Goal: Task Accomplishment & Management: Manage account settings

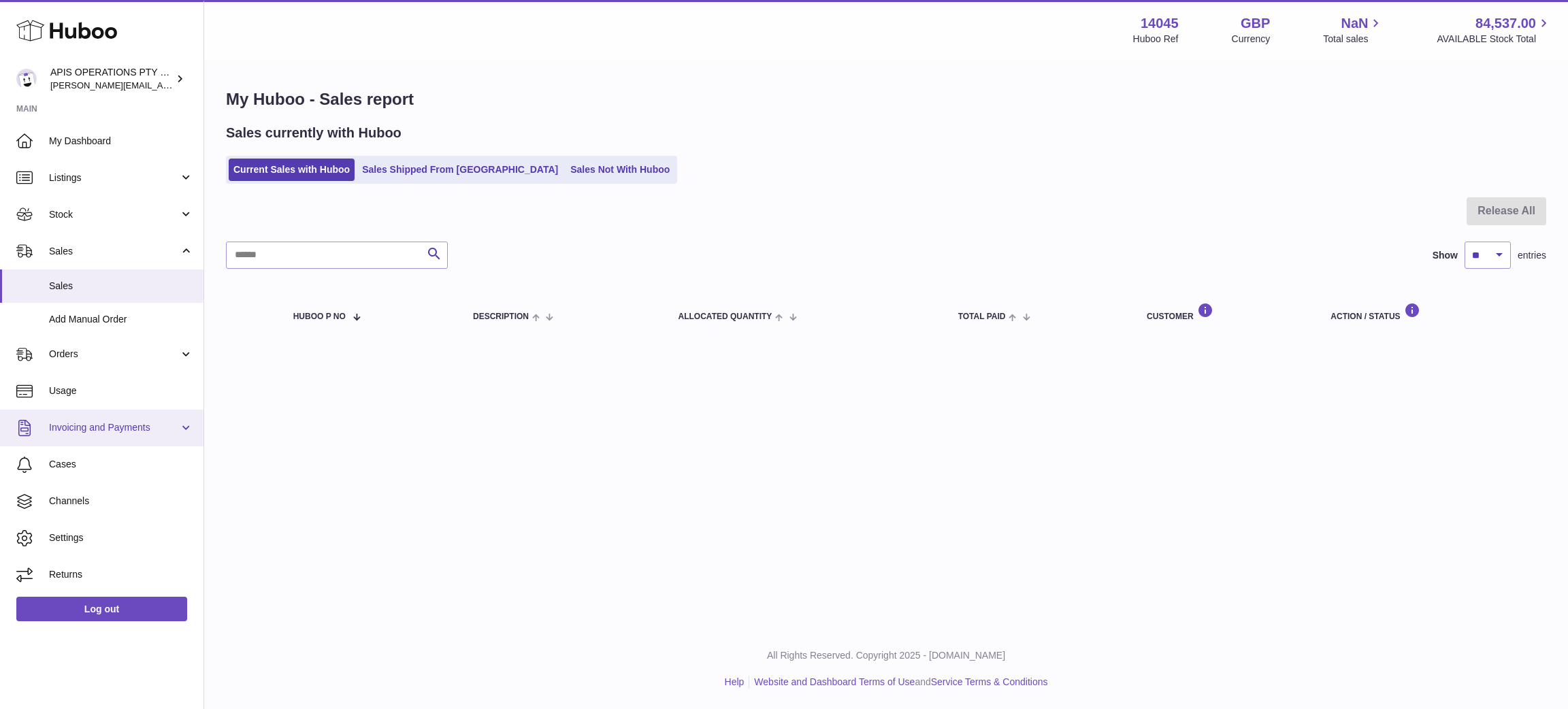
click at [87, 430] on span "Invoicing and Payments" at bounding box center [114, 428] width 130 height 13
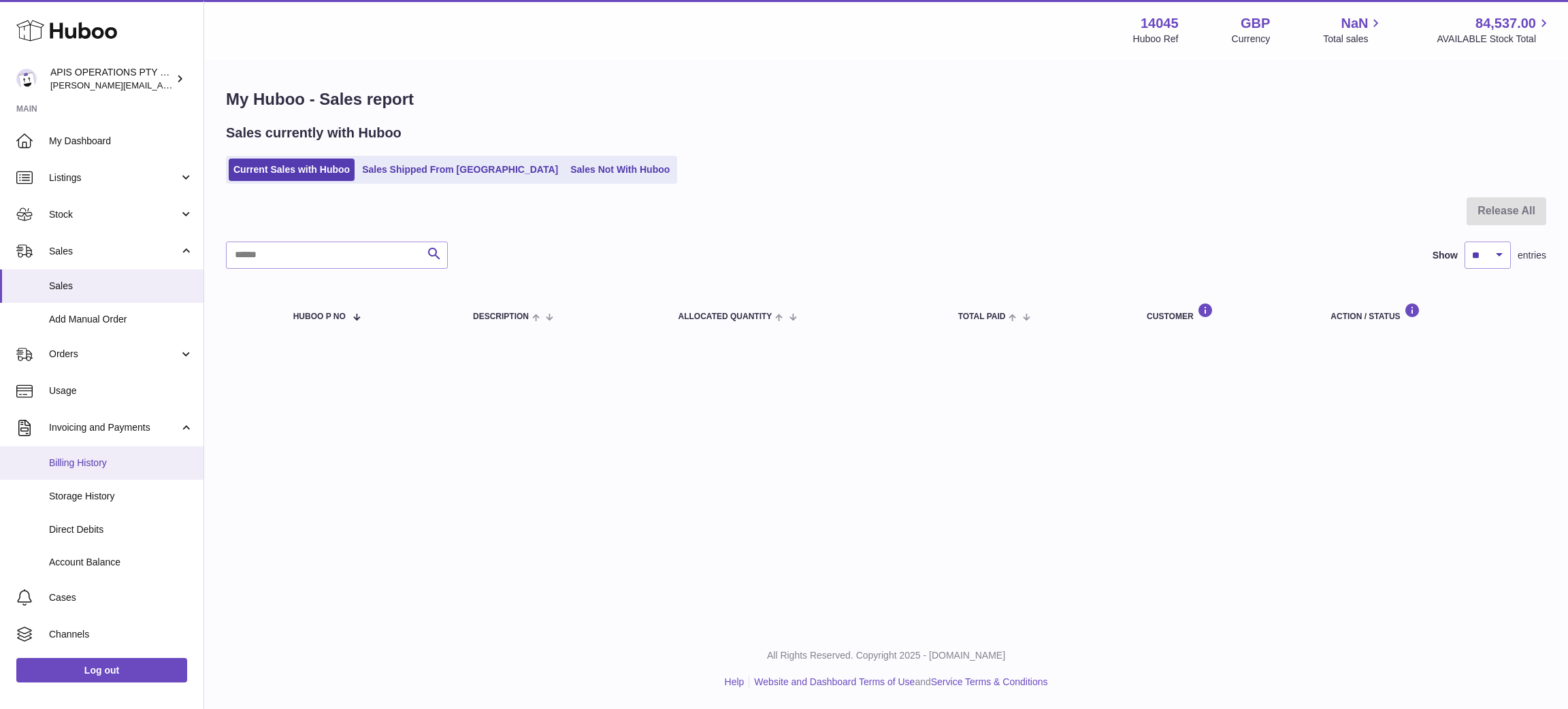
click at [88, 465] on span "Billing History" at bounding box center [121, 463] width 145 height 13
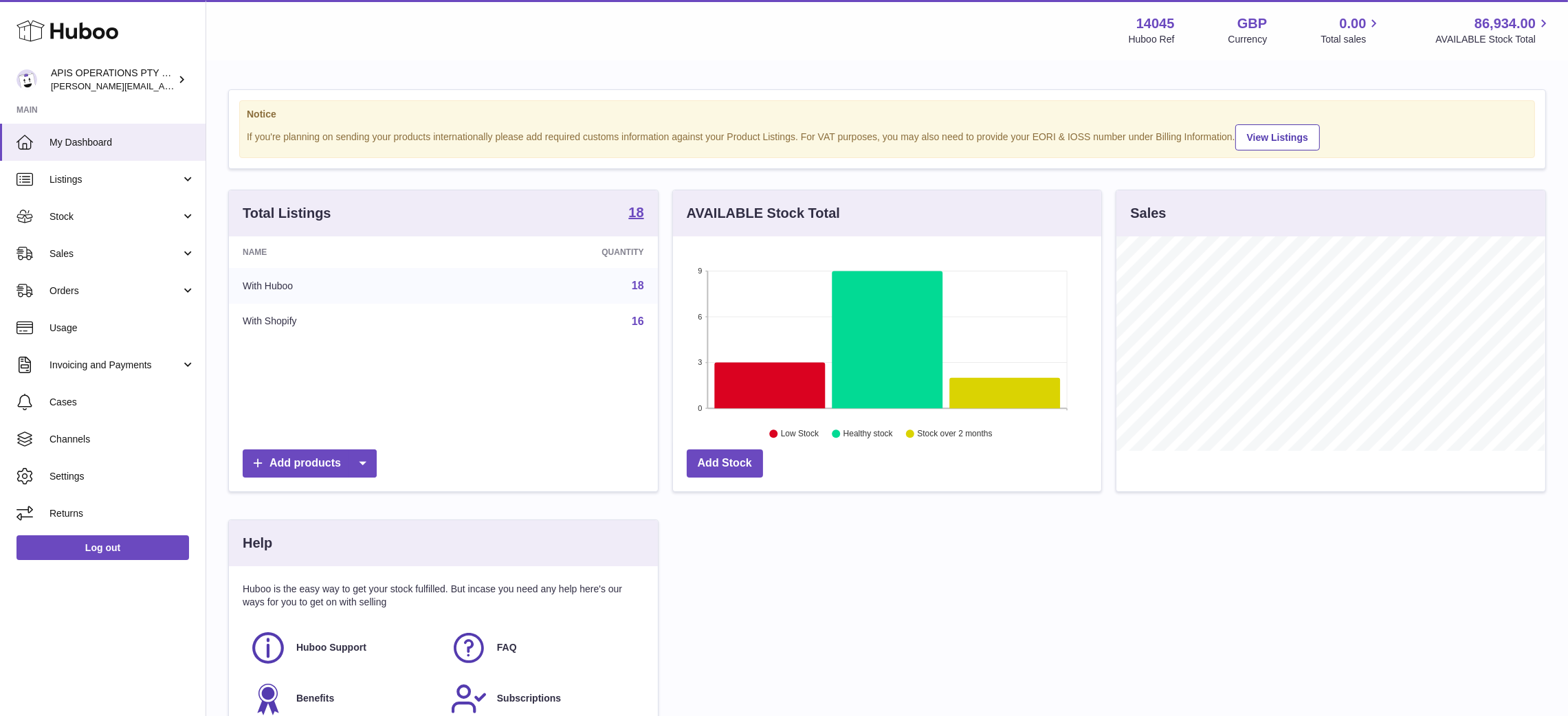
scroll to position [215, 429]
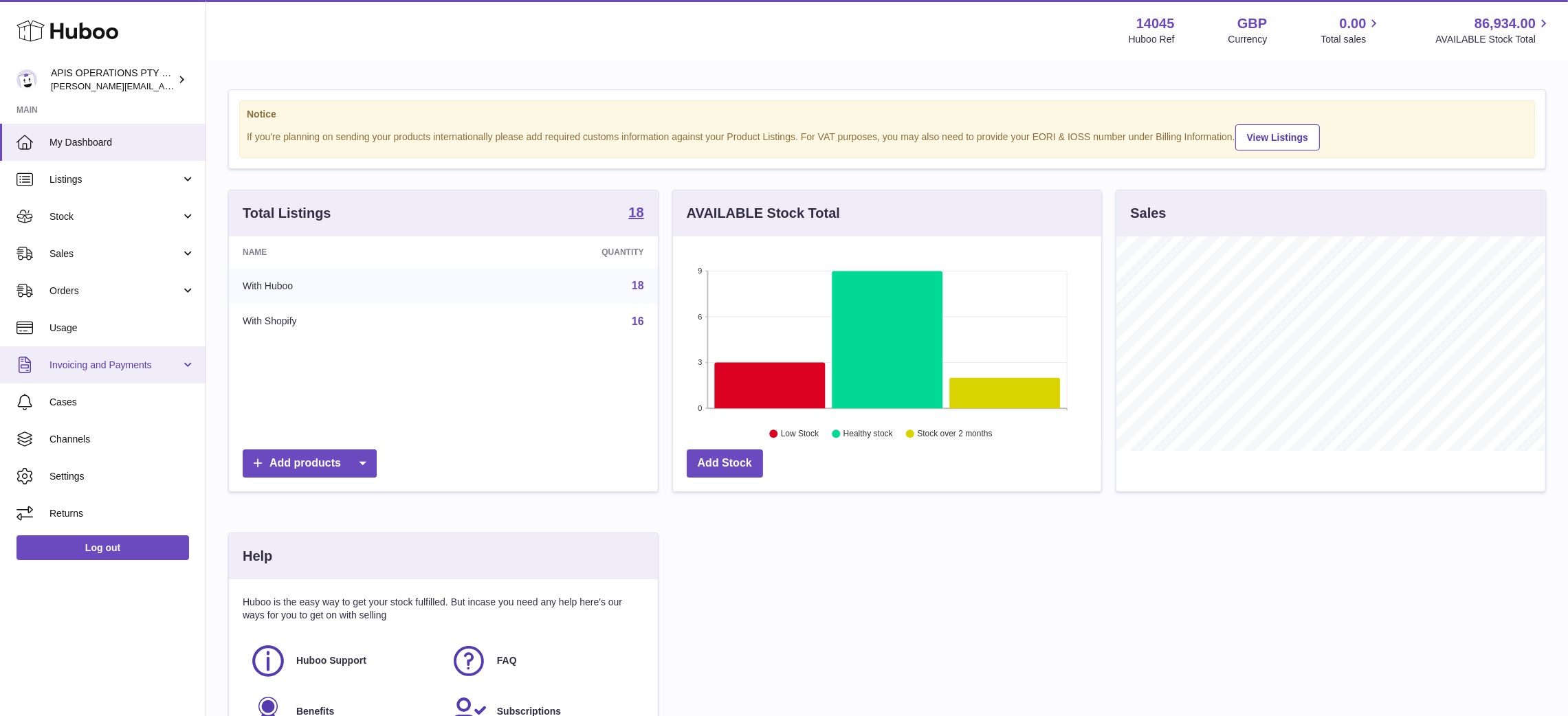
click at [84, 370] on span "Invoicing and Payments" at bounding box center [115, 365] width 131 height 13
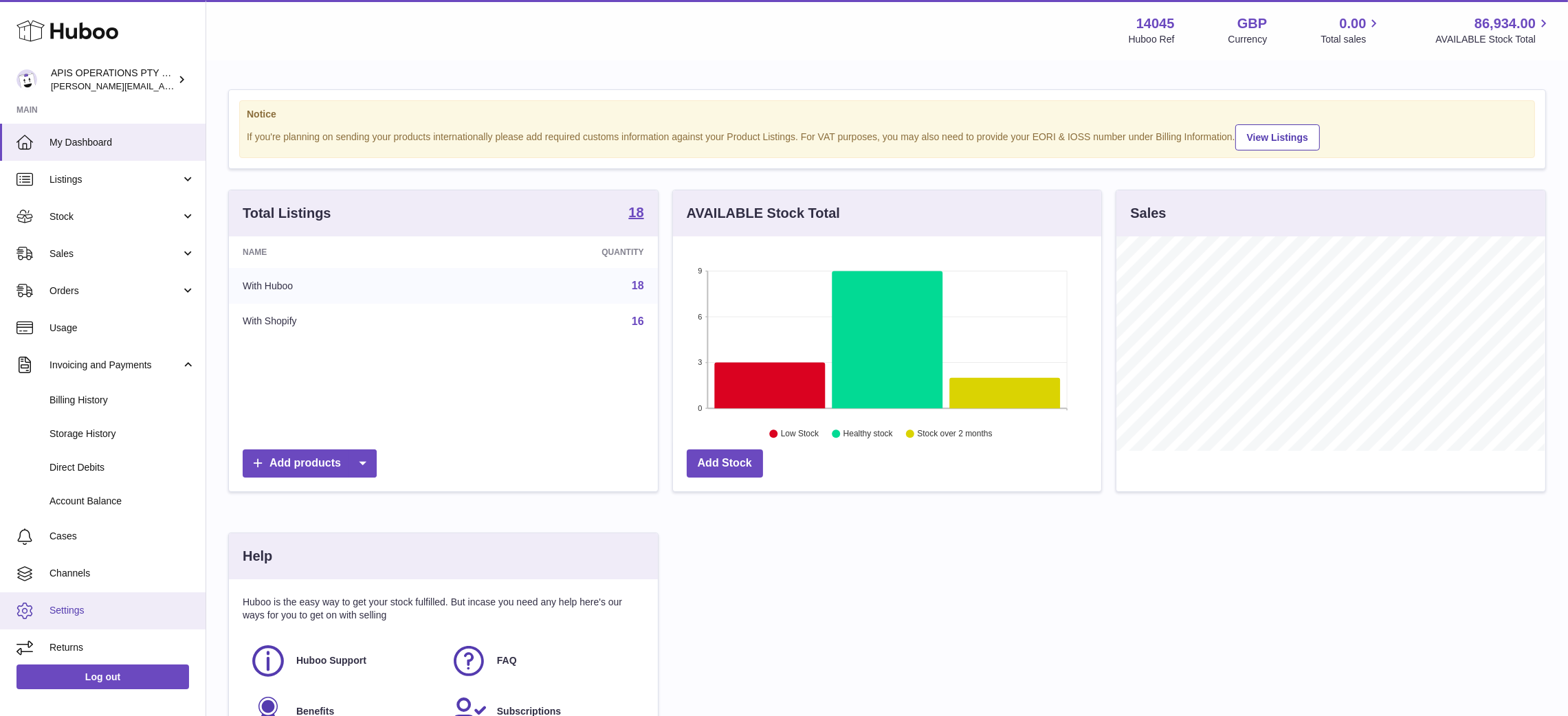
click at [61, 617] on span "Settings" at bounding box center [122, 610] width 146 height 13
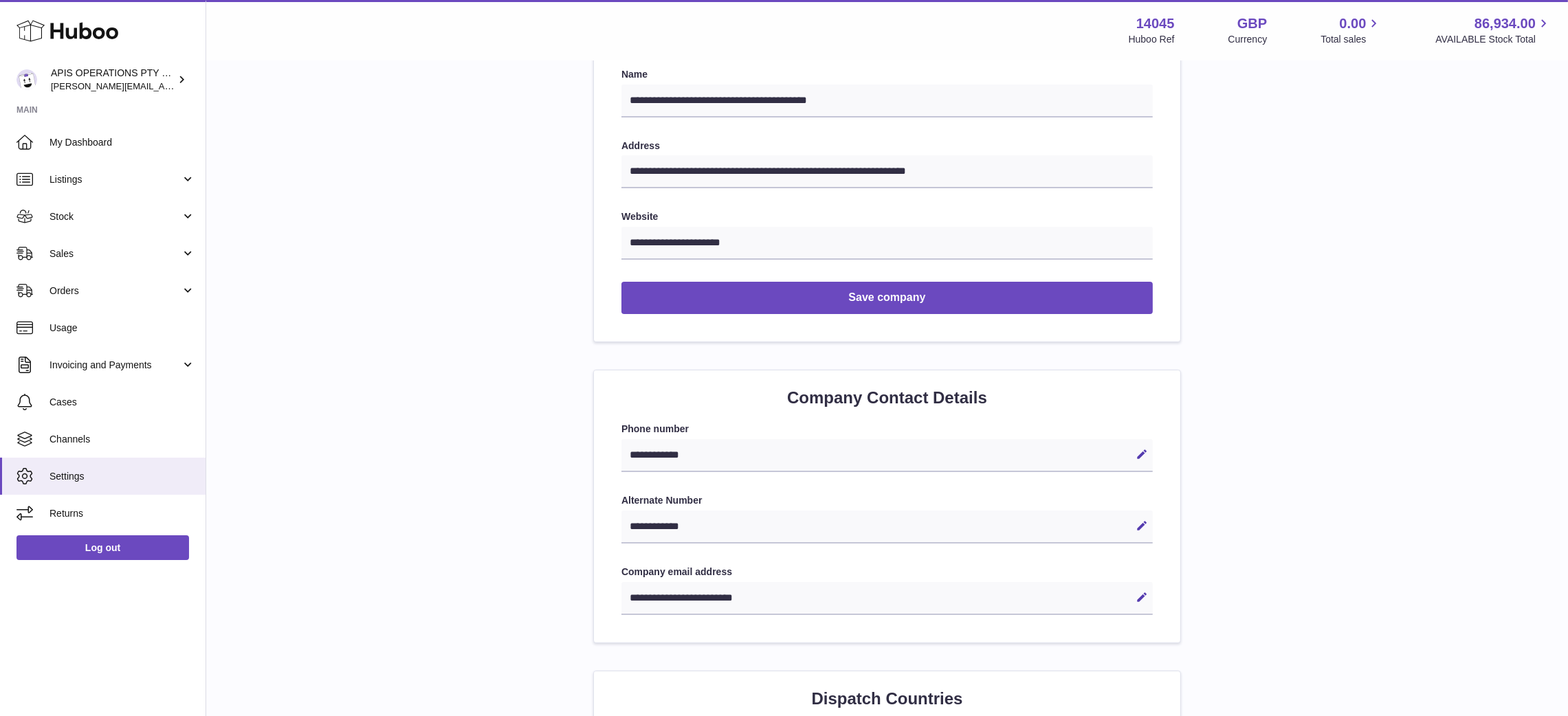
scroll to position [317, 0]
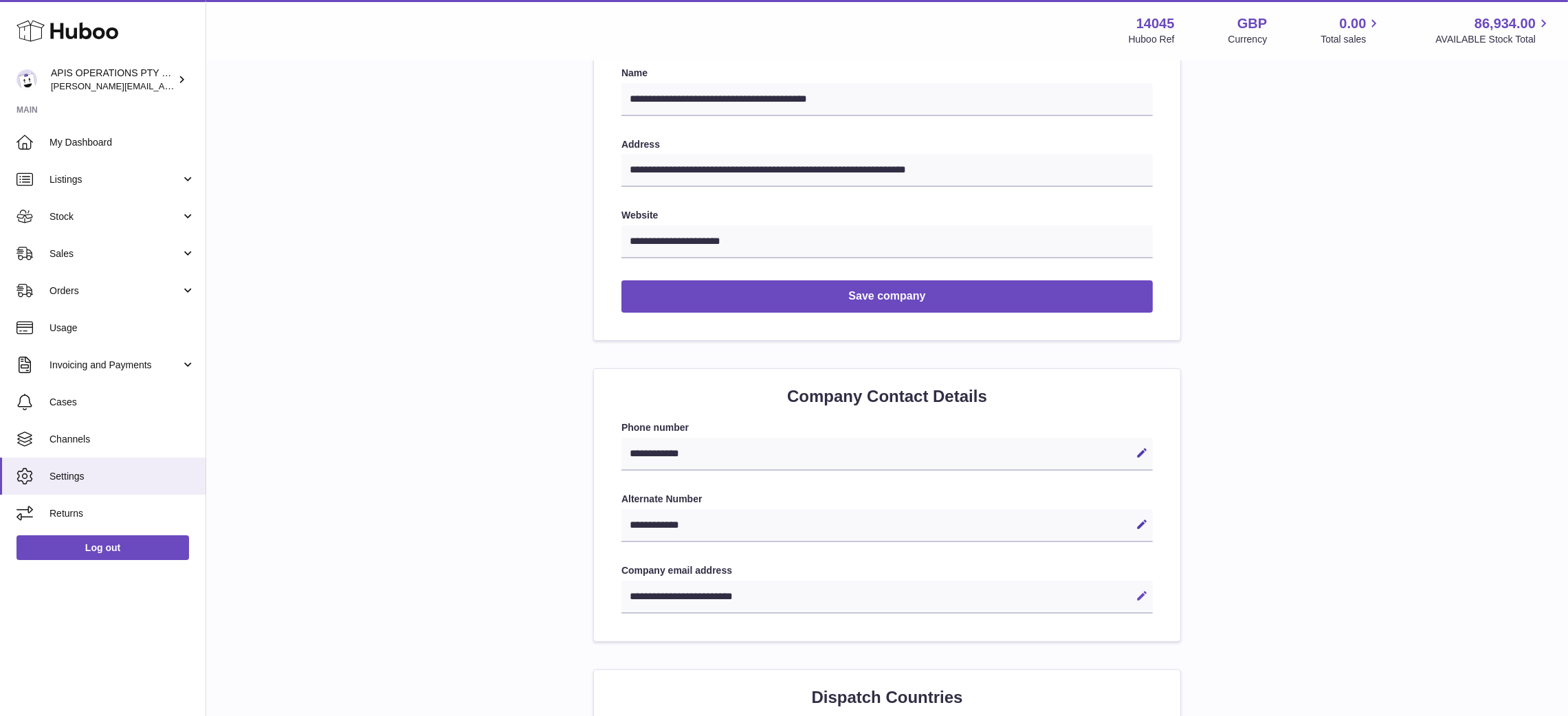
click at [1139, 593] on icon at bounding box center [1141, 596] width 12 height 12
click at [597, 620] on div "**********" at bounding box center [887, 505] width 586 height 272
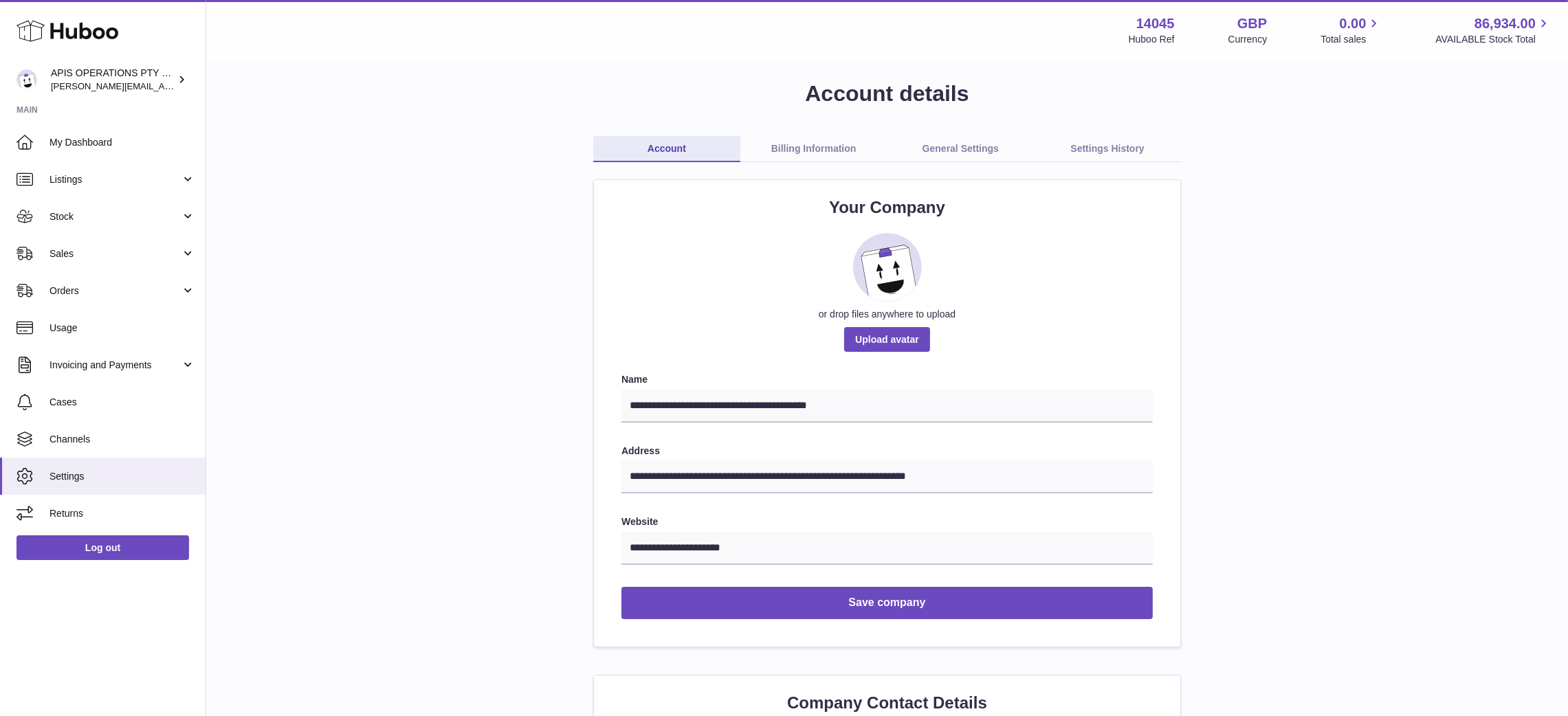
scroll to position [0, 0]
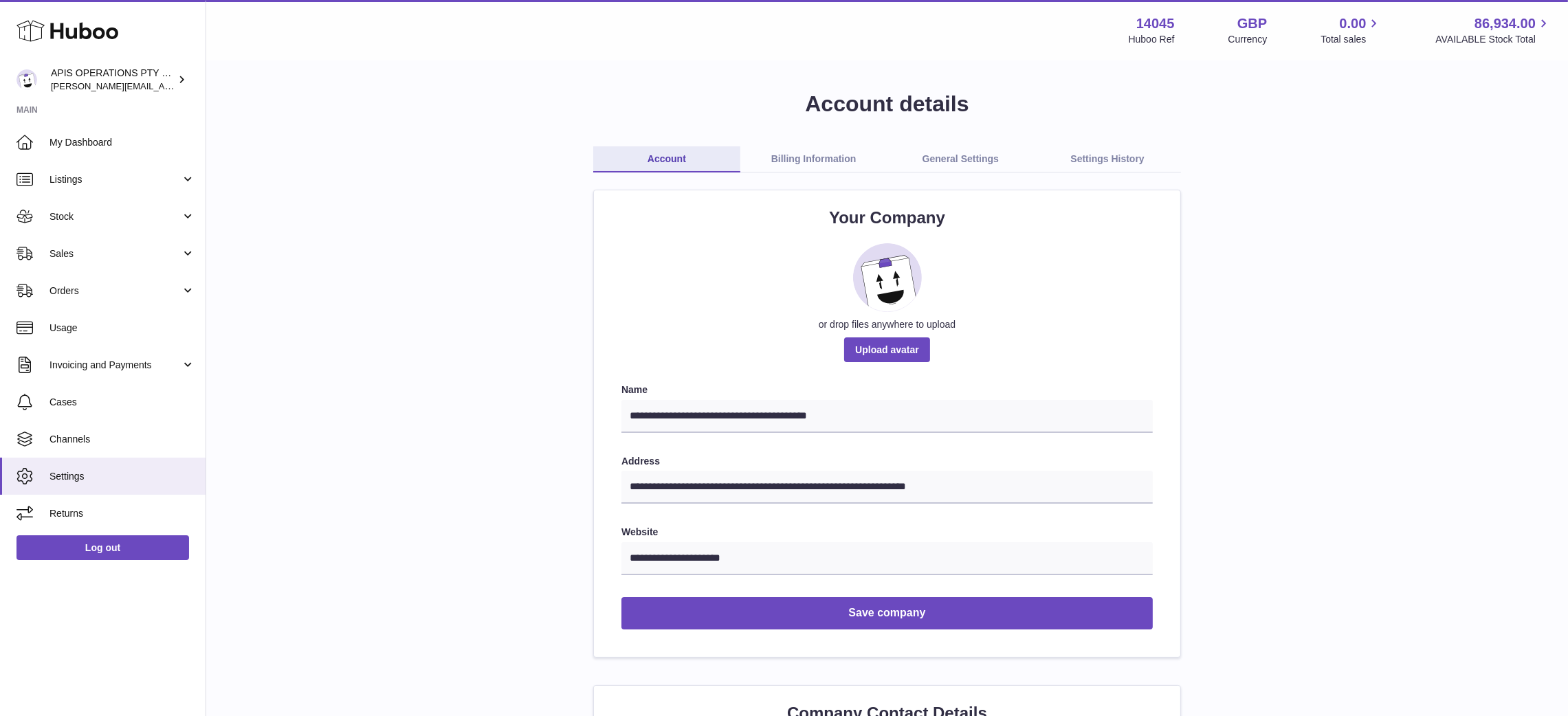
click at [802, 156] on link "Billing Information" at bounding box center [813, 160] width 147 height 26
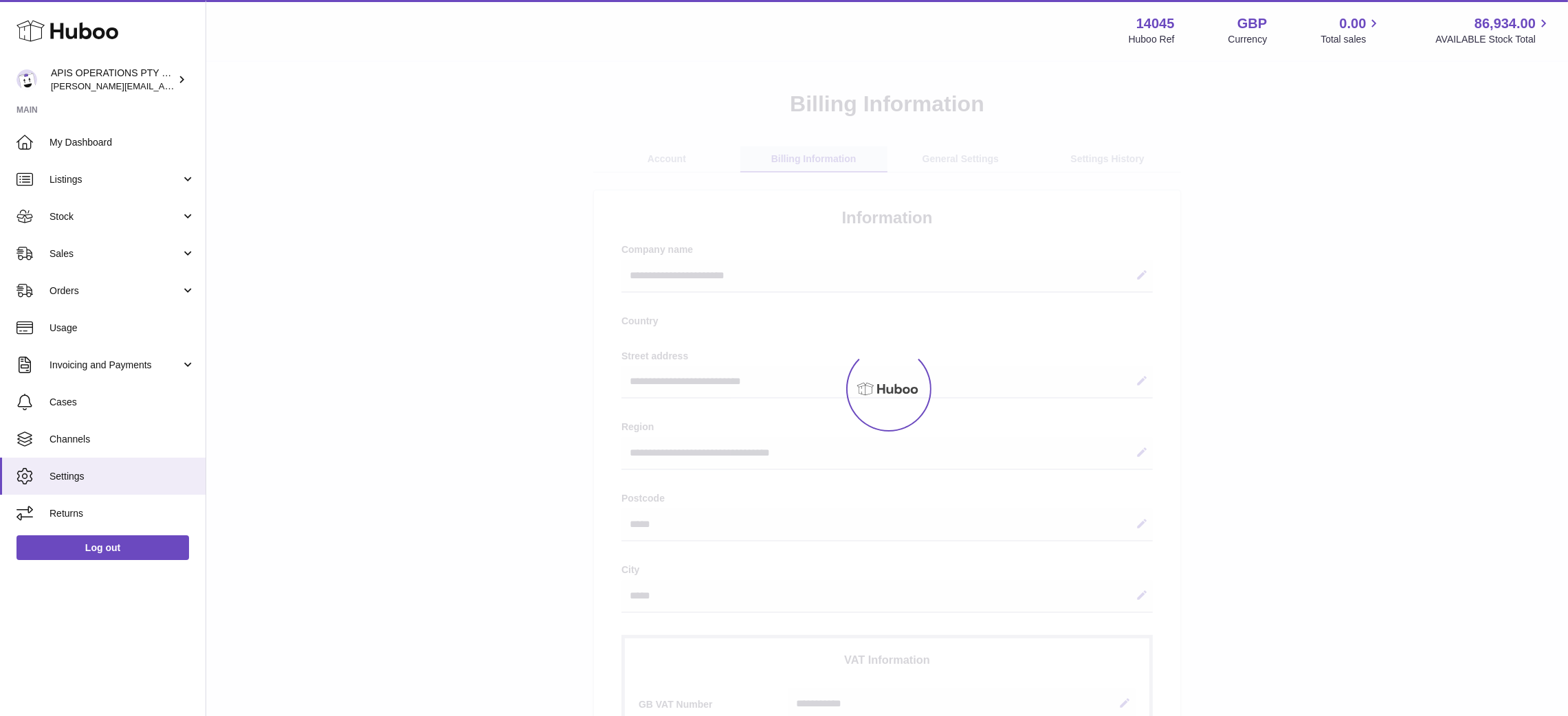
select select "**"
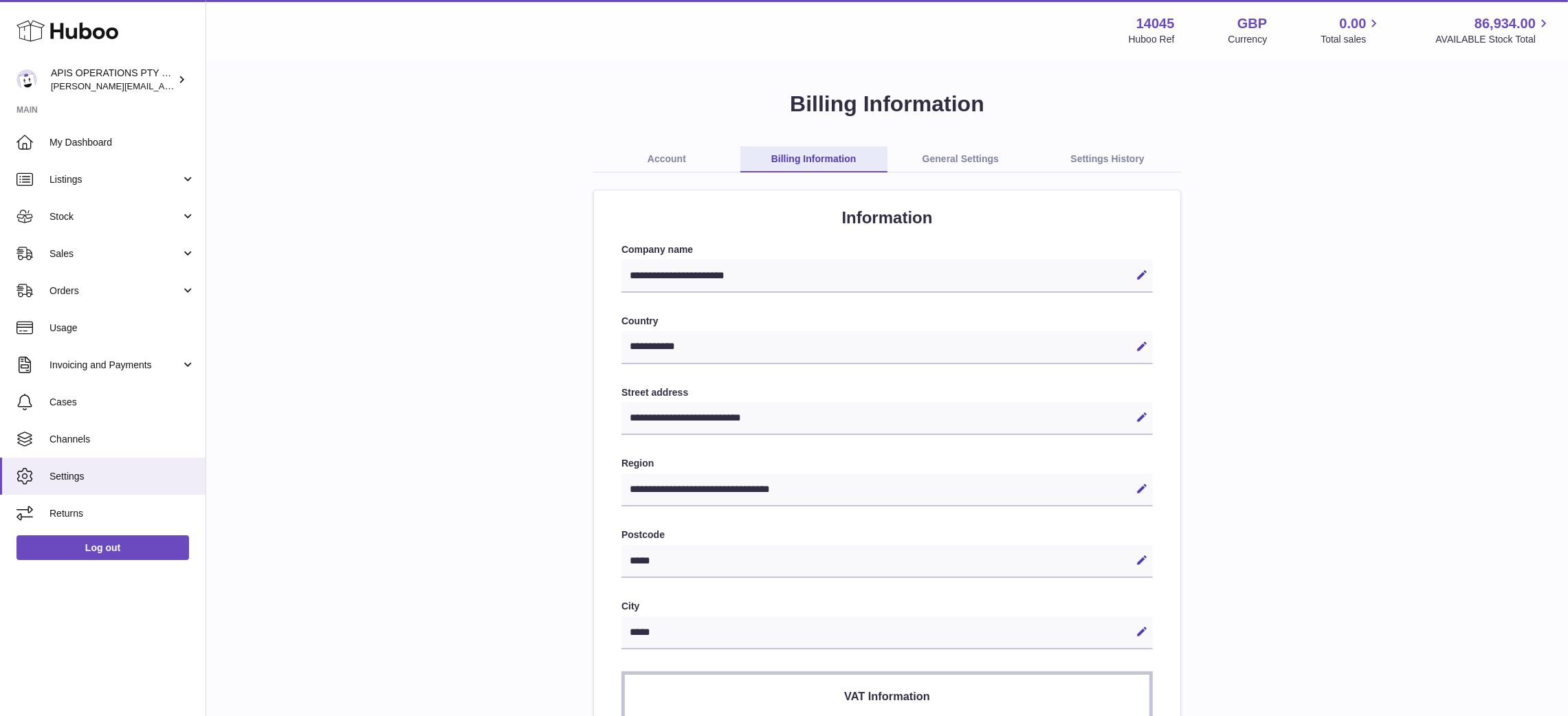
click at [959, 156] on link "General Settings" at bounding box center [960, 160] width 147 height 26
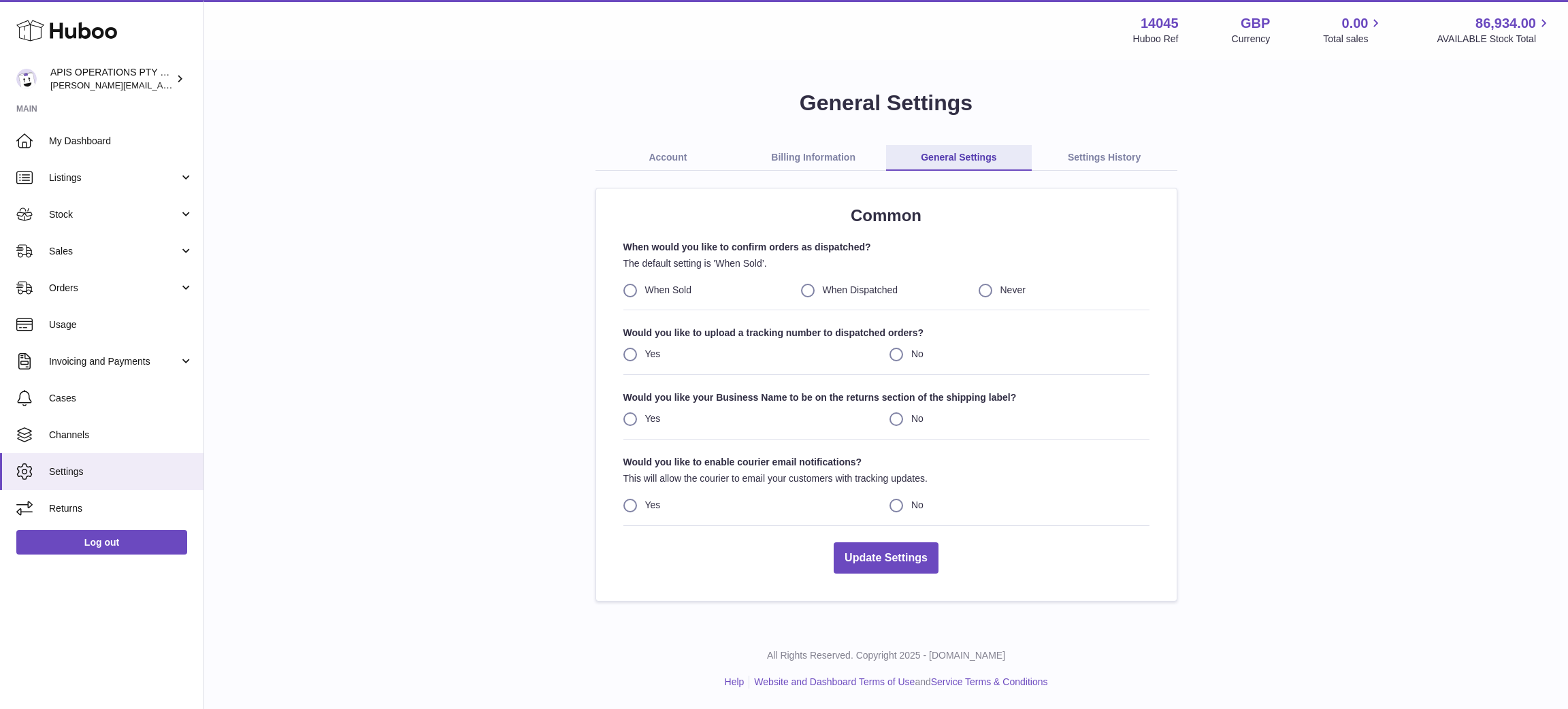
click at [1113, 158] on link "Settings History" at bounding box center [1104, 158] width 145 height 26
